Goal: Information Seeking & Learning: Learn about a topic

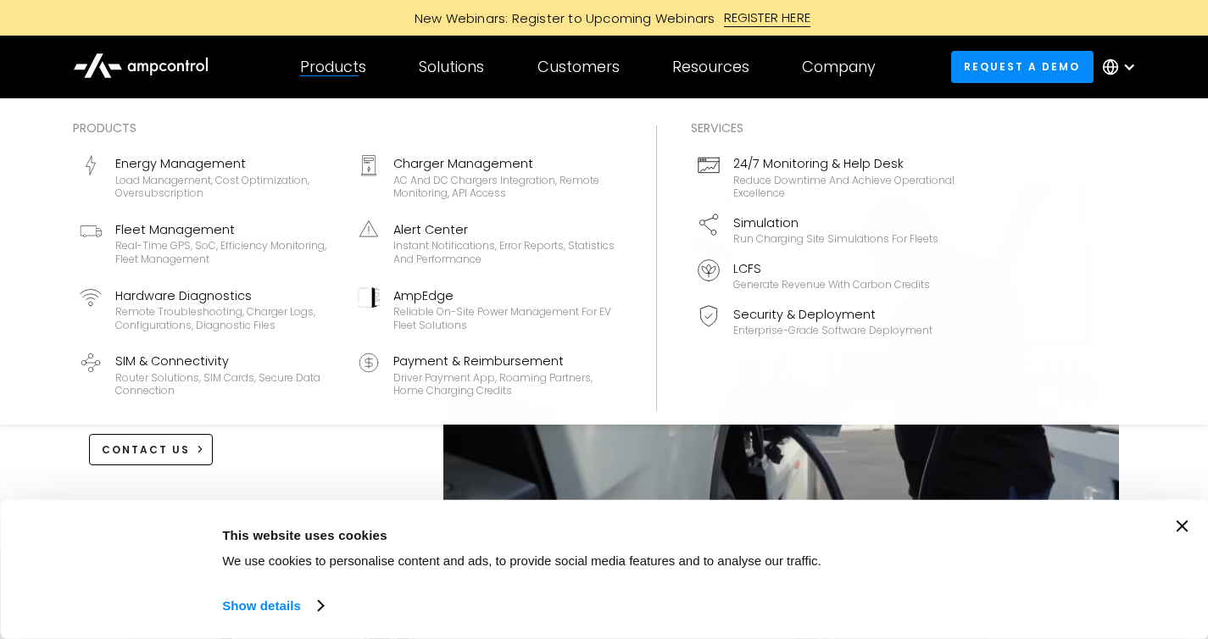
click at [309, 73] on div "Products" at bounding box center [333, 67] width 66 height 19
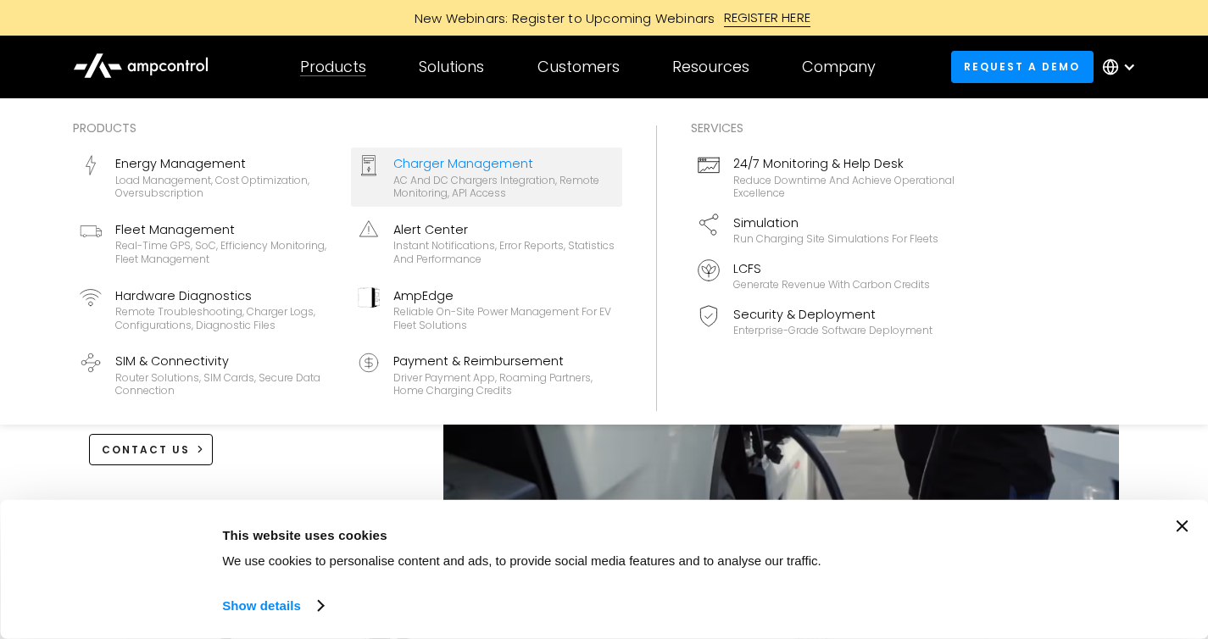
click at [435, 180] on div "AC and DC chargers integration, remote monitoring, API access" at bounding box center [504, 187] width 222 height 26
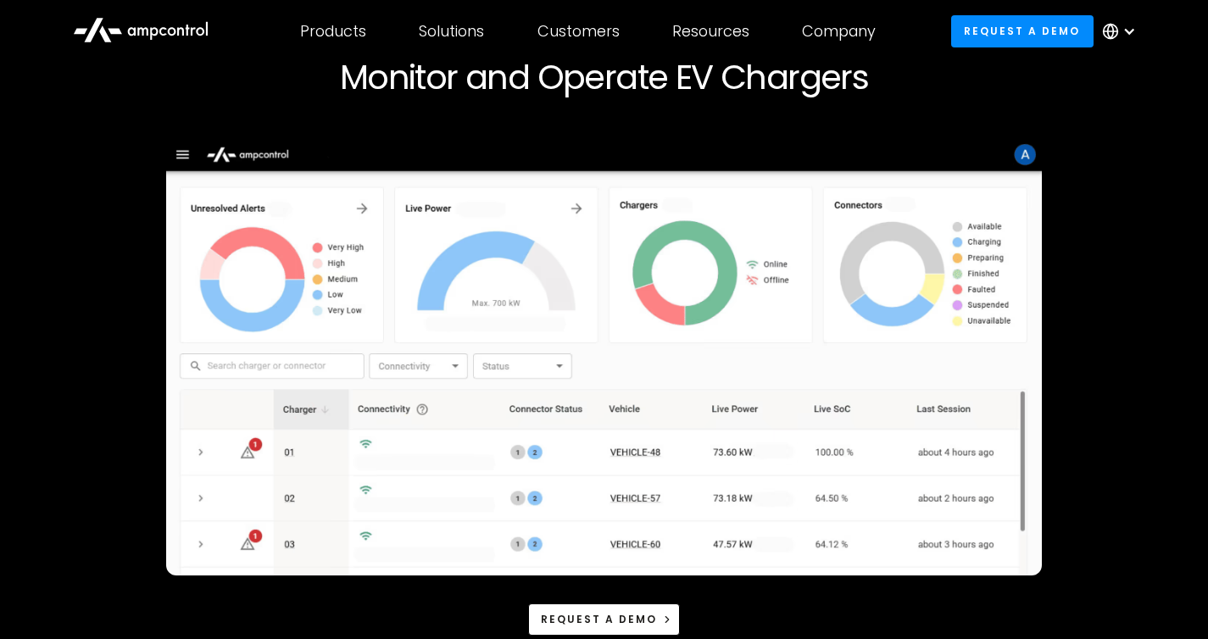
scroll to position [159, 0]
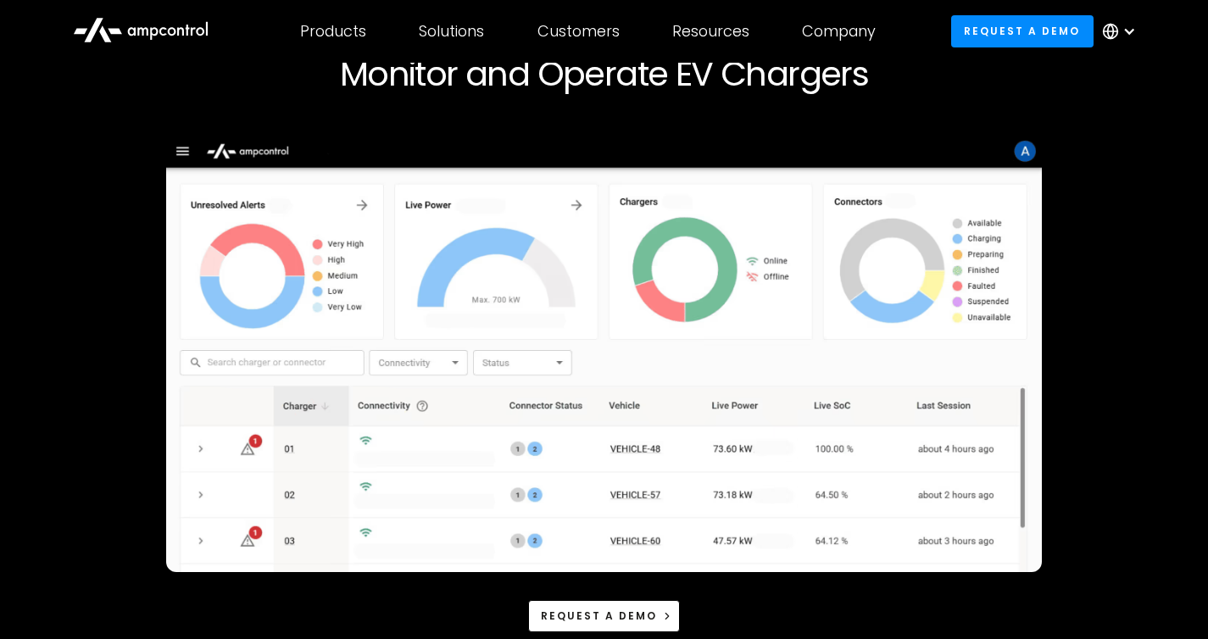
click at [552, 562] on img at bounding box center [604, 353] width 877 height 437
click at [1089, 353] on div "Request a demo" at bounding box center [604, 384] width 1031 height 498
click at [1066, 167] on div "Request a demo" at bounding box center [604, 384] width 1031 height 498
